Goal: Contribute content

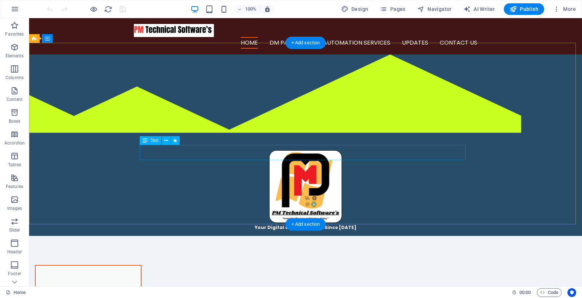
click at [339, 238] on div "PM Technical Softwares" at bounding box center [306, 245] width 326 height 15
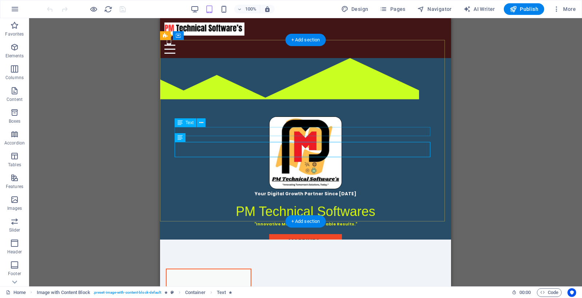
click at [274, 189] on div "Your Digital Growth Partner Since 2018" at bounding box center [305, 193] width 262 height 9
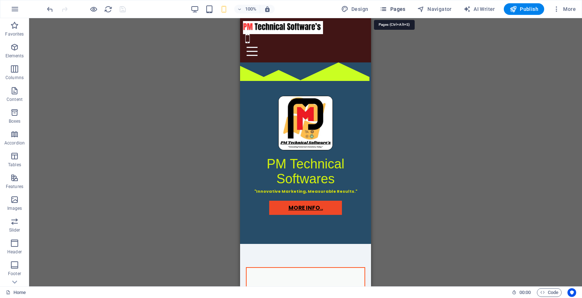
click at [400, 6] on span "Pages" at bounding box center [392, 8] width 25 height 7
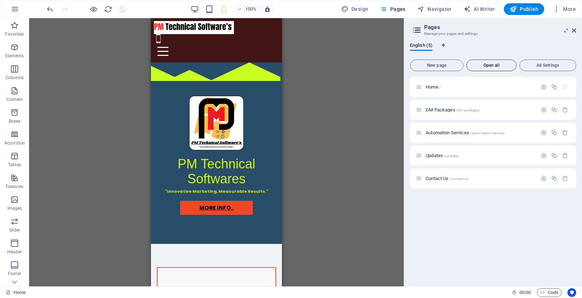
click at [488, 65] on span "Open all" at bounding box center [491, 65] width 44 height 4
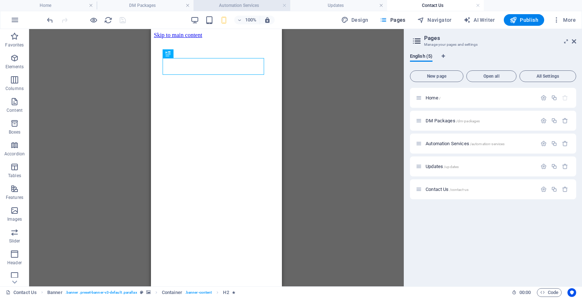
click at [254, 6] on h4 "Automation Services" at bounding box center [241, 5] width 97 height 8
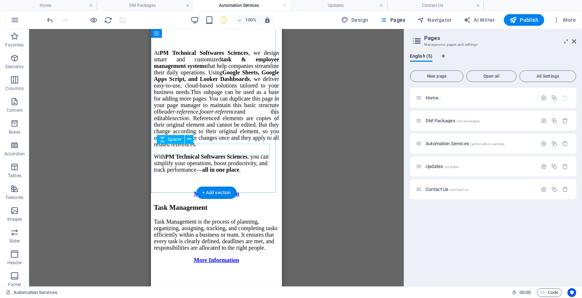
scroll to position [242, 0]
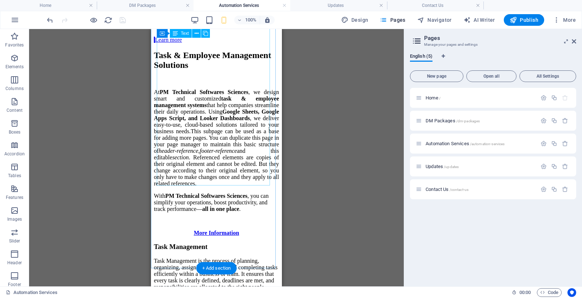
click at [213, 89] on div "At PM Technical Softwares Sciences , we design smart and customized task & empl…" at bounding box center [216, 138] width 125 height 98
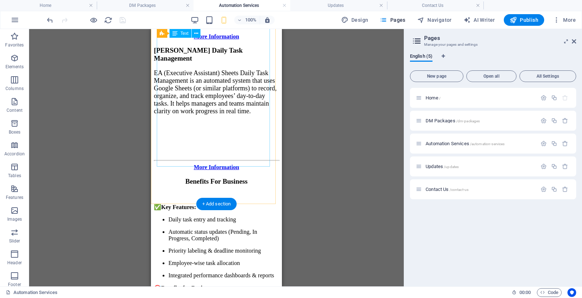
scroll to position [727, 0]
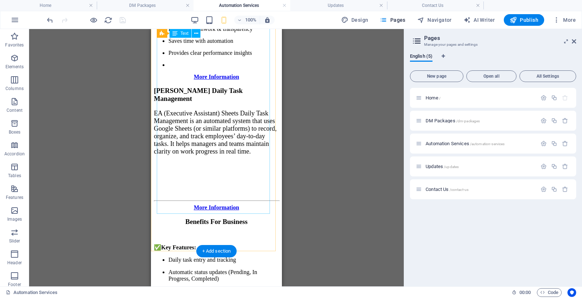
drag, startPoint x: 197, startPoint y: 137, endPoint x: 401, endPoint y: 180, distance: 208.4
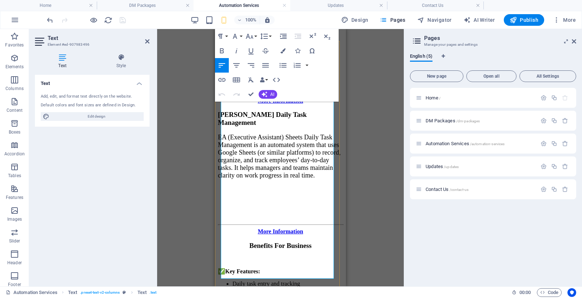
scroll to position [706, 0]
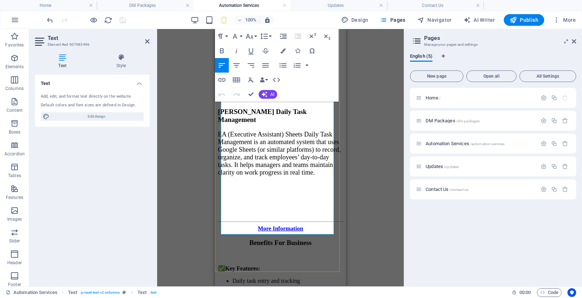
drag, startPoint x: 228, startPoint y: 157, endPoint x: 267, endPoint y: 162, distance: 39.6
click at [267, 29] on p "Increases productivity & accountability" at bounding box center [287, 26] width 111 height 6
click at [269, 37] on button "Line Height" at bounding box center [265, 36] width 14 height 15
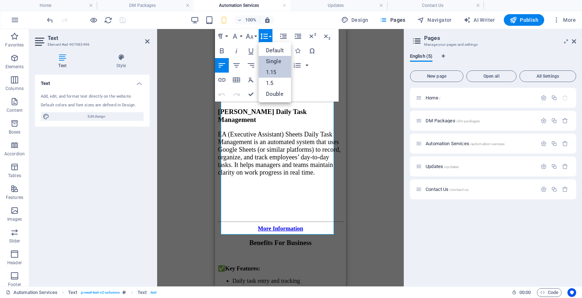
click at [271, 71] on link "1.15" at bounding box center [274, 72] width 32 height 11
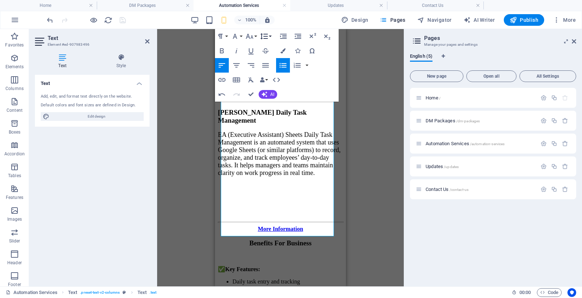
click at [269, 33] on button "Line Height" at bounding box center [265, 36] width 14 height 15
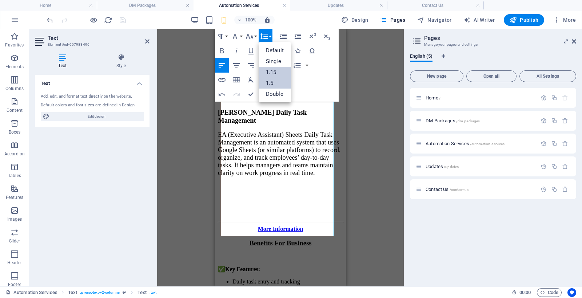
click at [271, 85] on link "1.5" at bounding box center [274, 83] width 32 height 11
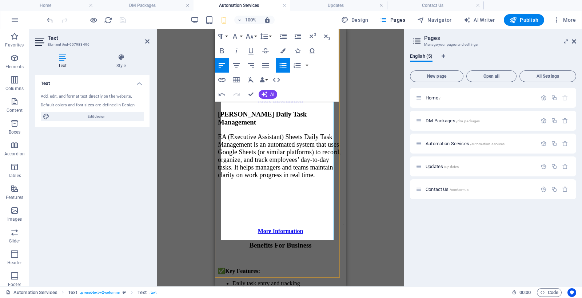
click at [303, 17] on p "🎯 Benefits for Business:" at bounding box center [280, 14] width 125 height 6
drag, startPoint x: 250, startPoint y: 95, endPoint x: 121, endPoint y: 78, distance: 130.4
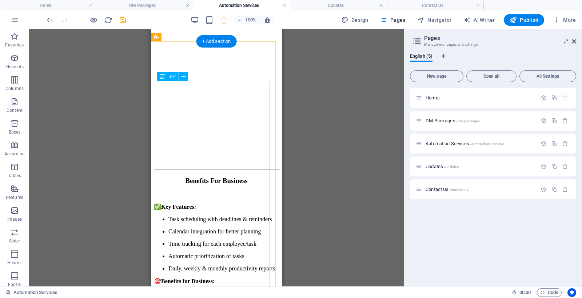
scroll to position [1837, 0]
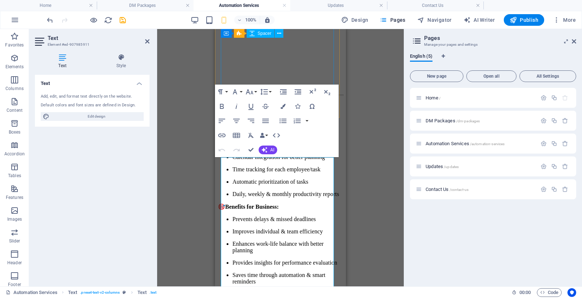
scroll to position [1664, 0]
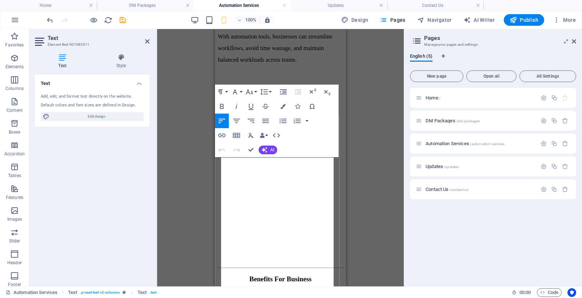
drag, startPoint x: 249, startPoint y: 150, endPoint x: 107, endPoint y: 133, distance: 142.8
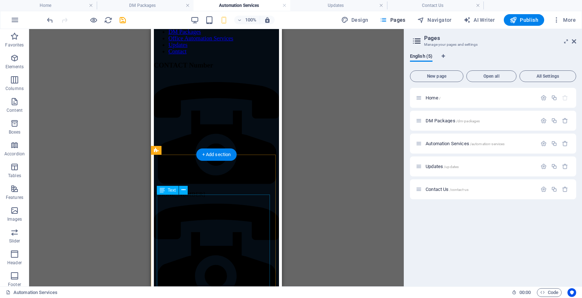
scroll to position [2310, 0]
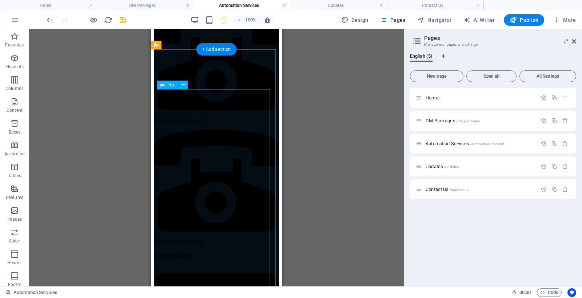
drag, startPoint x: 217, startPoint y: 197, endPoint x: 365, endPoint y: 227, distance: 150.7
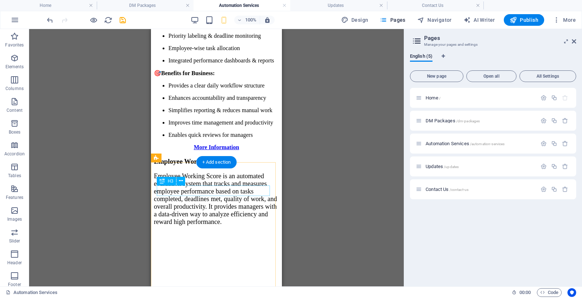
scroll to position [974, 0]
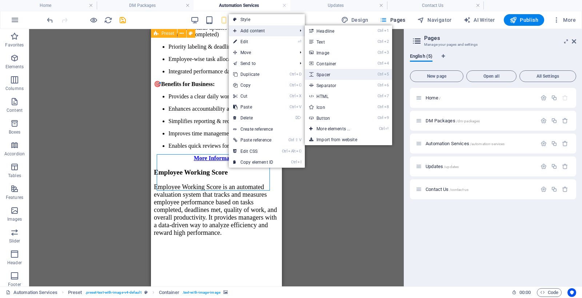
drag, startPoint x: 328, startPoint y: 72, endPoint x: 91, endPoint y: 75, distance: 237.8
click at [328, 72] on link "Ctrl 5 Spacer" at bounding box center [335, 74] width 60 height 11
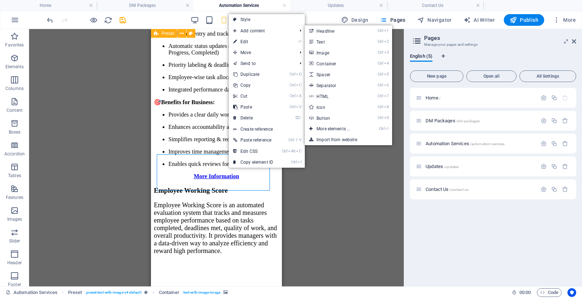
select select "px"
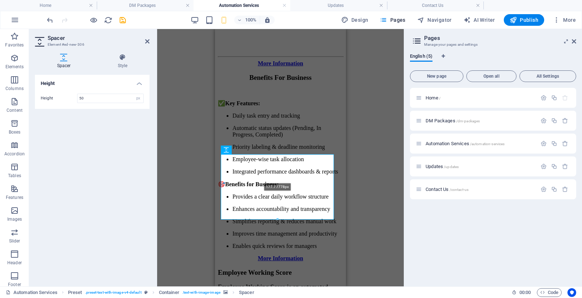
drag, startPoint x: 277, startPoint y: 172, endPoint x: 277, endPoint y: 219, distance: 46.5
click at [277, 219] on div at bounding box center [277, 219] width 112 height 3
type input "177"
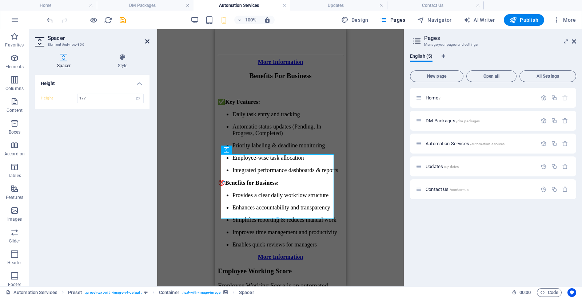
click at [148, 41] on icon at bounding box center [147, 42] width 4 height 6
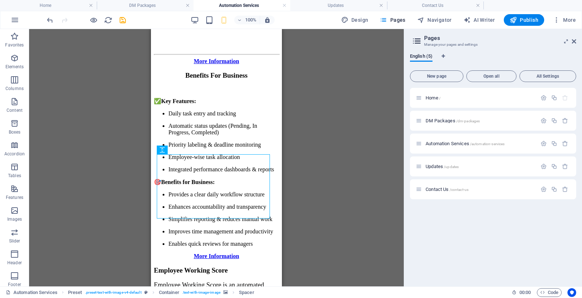
drag, startPoint x: 308, startPoint y: 181, endPoint x: 289, endPoint y: 170, distance: 21.3
click at [308, 181] on div "Drag here to replace the existing content. Press “Ctrl” if you want to create a…" at bounding box center [216, 158] width 374 height 258
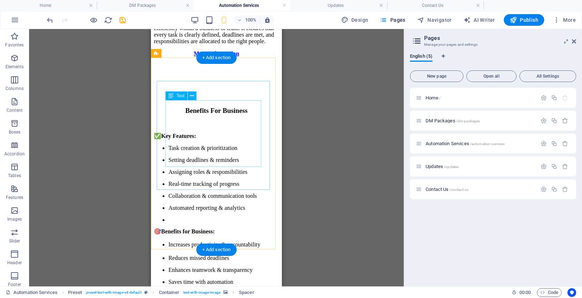
scroll to position [489, 0]
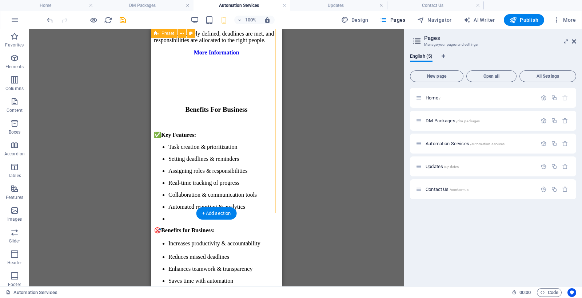
click at [228, 56] on figure at bounding box center [216, 56] width 125 height 0
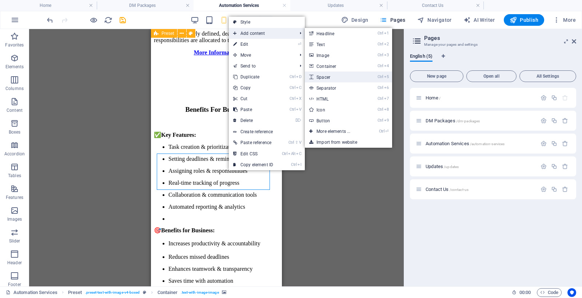
click at [328, 74] on link "Ctrl 5 Spacer" at bounding box center [335, 77] width 60 height 11
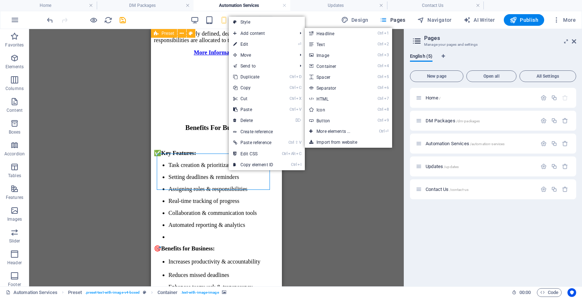
select select "px"
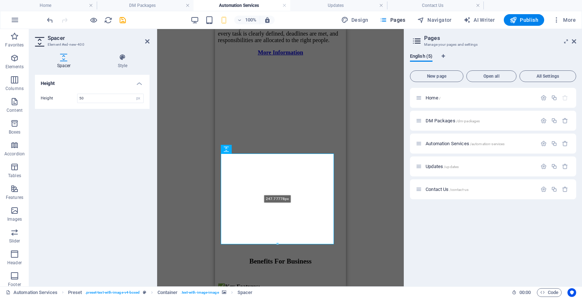
drag, startPoint x: 279, startPoint y: 171, endPoint x: 278, endPoint y: 245, distance: 74.2
click at [278, 245] on div at bounding box center [277, 244] width 112 height 3
type input "247"
click at [146, 43] on icon at bounding box center [147, 42] width 4 height 6
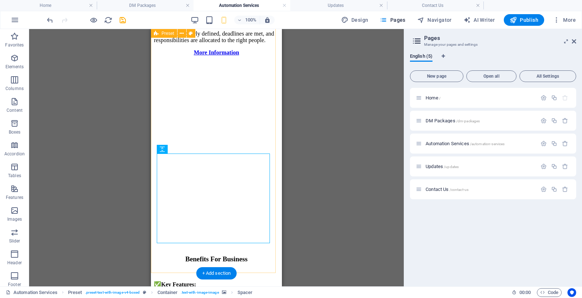
click at [252, 249] on div "Task Management Task Management is the process of planning, organizing, assigni…" at bounding box center [216, 122] width 125 height 253
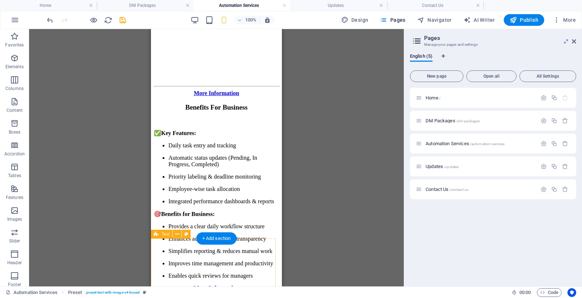
scroll to position [1095, 0]
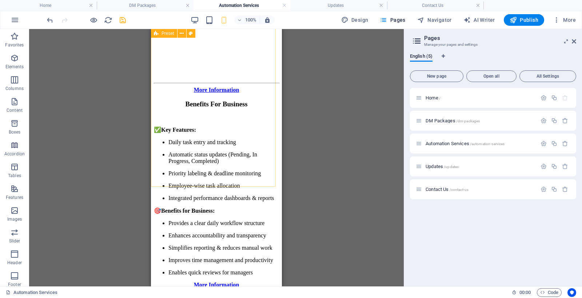
click at [123, 19] on icon "save" at bounding box center [123, 20] width 8 height 8
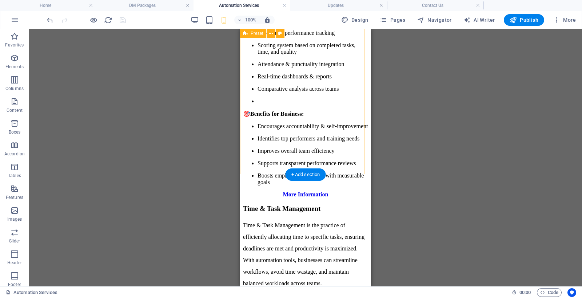
scroll to position [1701, 0]
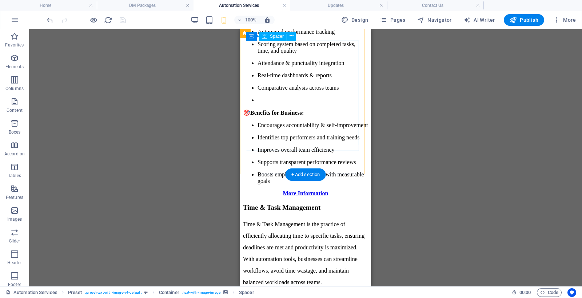
drag, startPoint x: 308, startPoint y: 144, endPoint x: 309, endPoint y: 150, distance: 6.3
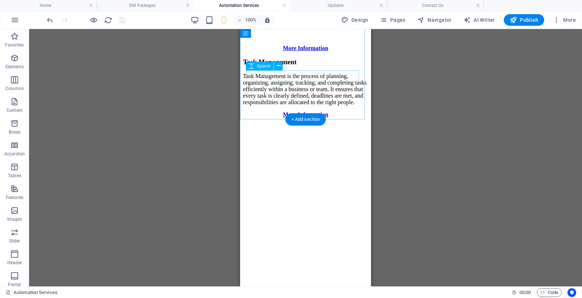
scroll to position [543, 0]
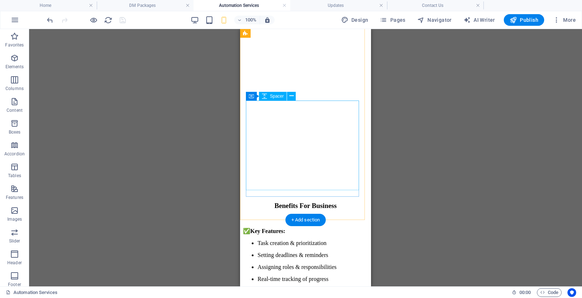
click at [274, 149] on div at bounding box center [305, 144] width 125 height 90
click at [282, 137] on div at bounding box center [305, 144] width 125 height 90
select select "px"
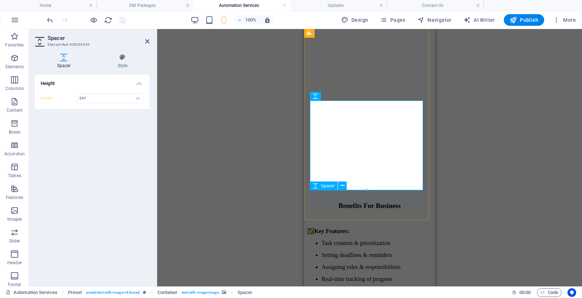
click at [347, 194] on div at bounding box center [369, 192] width 125 height 7
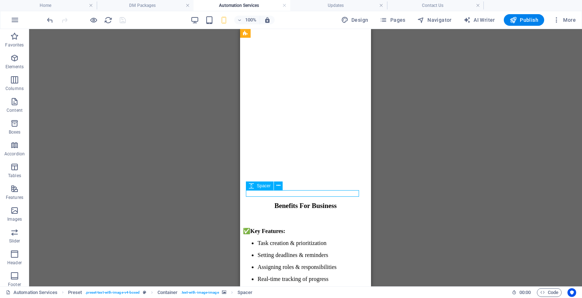
click at [347, 194] on div at bounding box center [305, 192] width 125 height 7
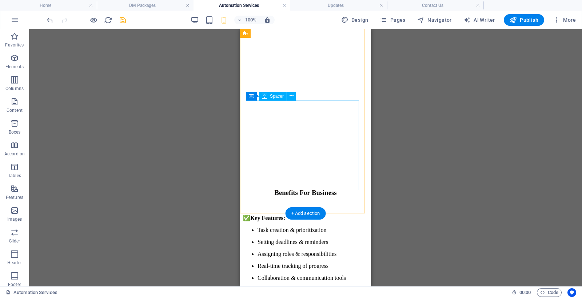
click at [299, 138] on div at bounding box center [305, 137] width 125 height 90
select select "px"
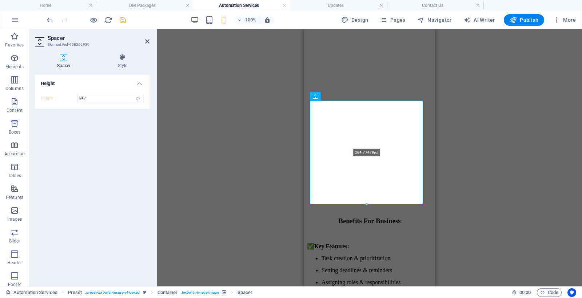
drag, startPoint x: 365, startPoint y: 188, endPoint x: 361, endPoint y: 204, distance: 16.5
click at [361, 204] on div at bounding box center [366, 204] width 112 height 3
type input "284"
click at [145, 41] on icon at bounding box center [147, 42] width 4 height 6
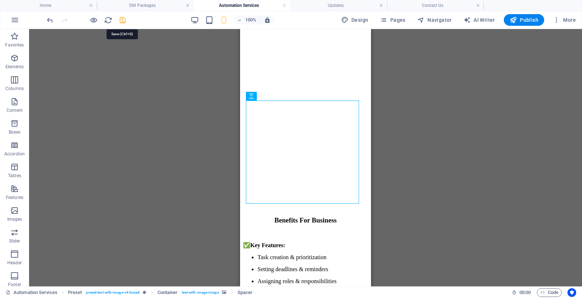
click at [120, 19] on icon "save" at bounding box center [123, 20] width 8 height 8
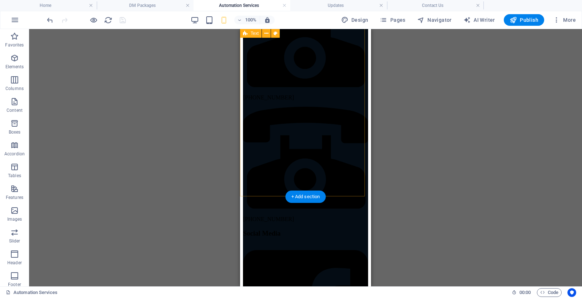
scroll to position [2610, 0]
click at [531, 17] on span "Publish" at bounding box center [523, 19] width 29 height 7
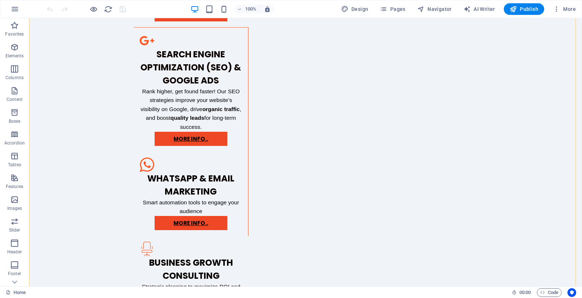
scroll to position [1195, 0]
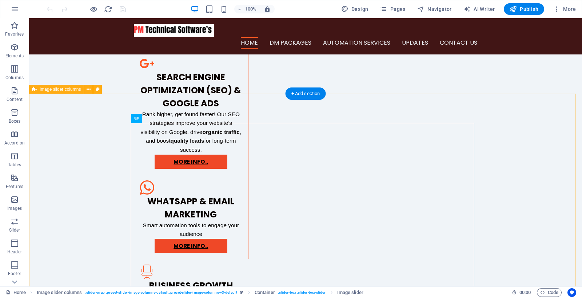
scroll to position [952, 0]
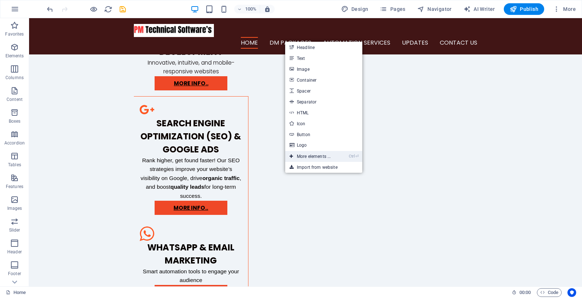
drag, startPoint x: 75, startPoint y: 116, endPoint x: 313, endPoint y: 153, distance: 241.0
click at [313, 153] on link "Ctrl ⏎ More elements ..." at bounding box center [310, 156] width 50 height 11
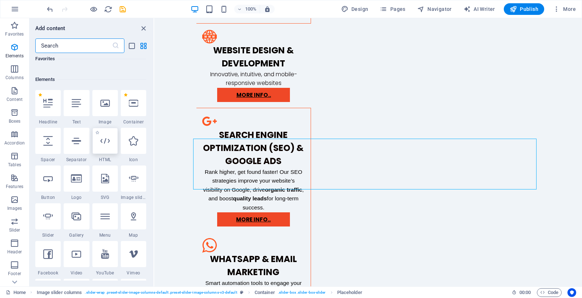
scroll to position [77, 0]
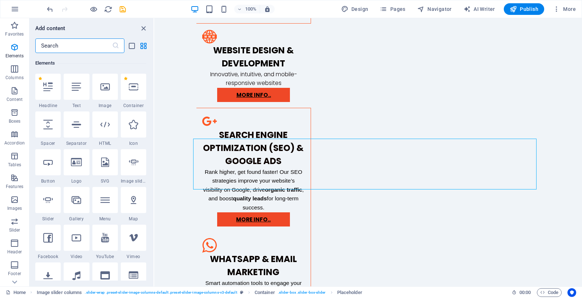
click at [63, 44] on input "text" at bounding box center [73, 46] width 77 height 15
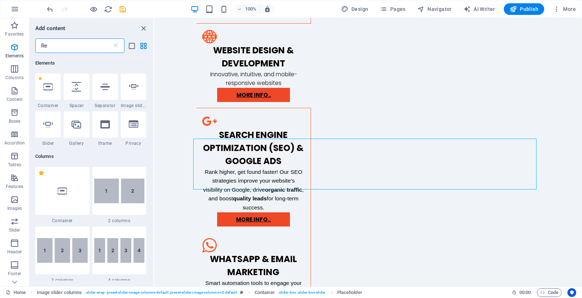
scroll to position [0, 0]
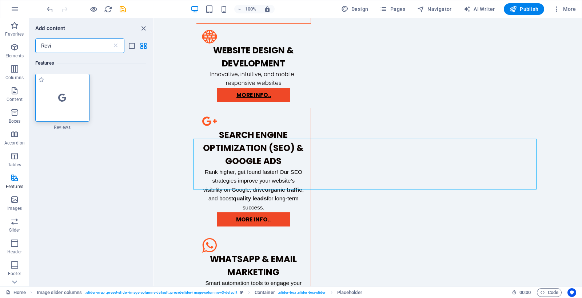
type input "Revi"
click at [68, 97] on div at bounding box center [62, 98] width 54 height 48
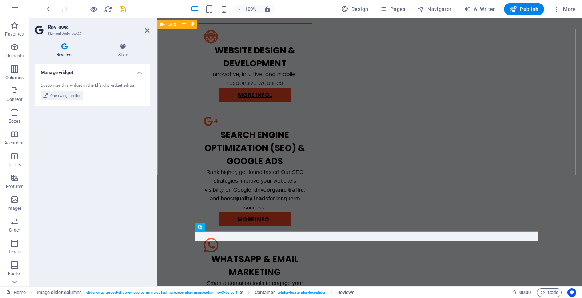
scroll to position [859, 0]
